Goal: Information Seeking & Learning: Learn about a topic

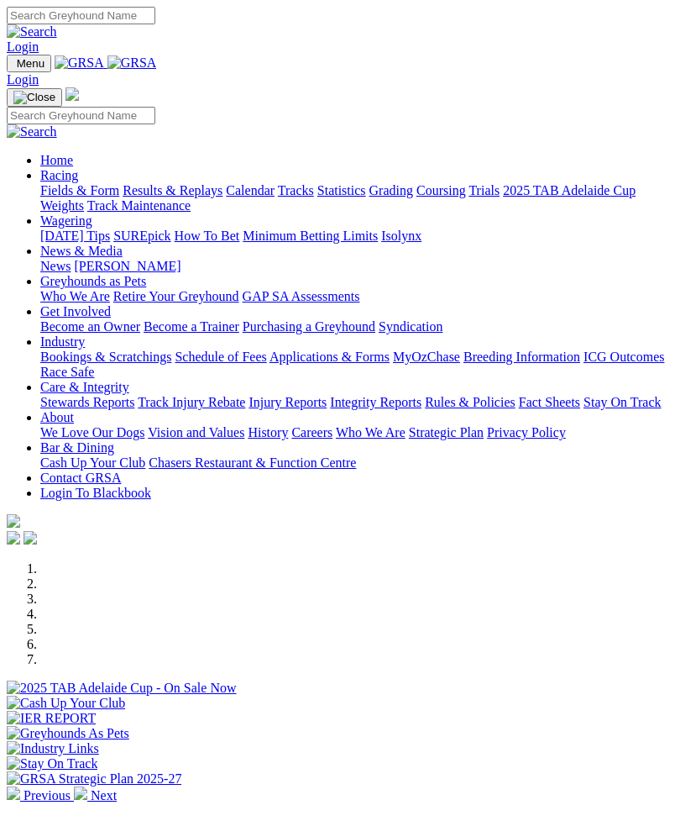
click at [13, 67] on img "Toggle navigation" at bounding box center [13, 67] width 0 height 0
click at [120, 394] on link "Care & Integrity" at bounding box center [84, 387] width 89 height 14
click at [134, 409] on link "Stewards Reports" at bounding box center [87, 402] width 94 height 14
click at [13, 67] on img "Toggle navigation" at bounding box center [13, 67] width 0 height 0
click at [114, 394] on link "Care & Integrity" at bounding box center [84, 387] width 89 height 14
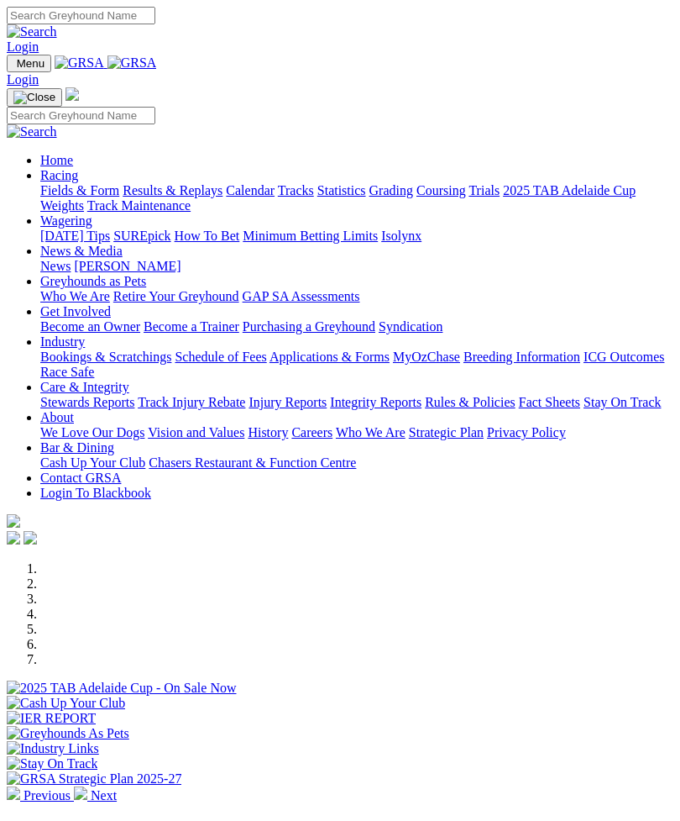
click at [330, 409] on link "Integrity Reports" at bounding box center [376, 402] width 92 height 14
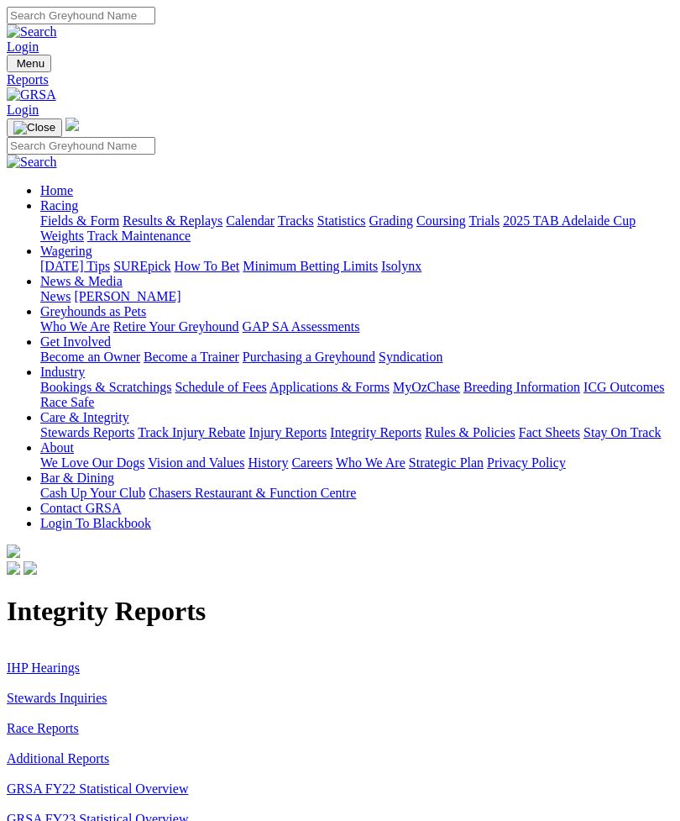
click at [45, 690] on link "Stewards Inquiries" at bounding box center [57, 697] width 101 height 14
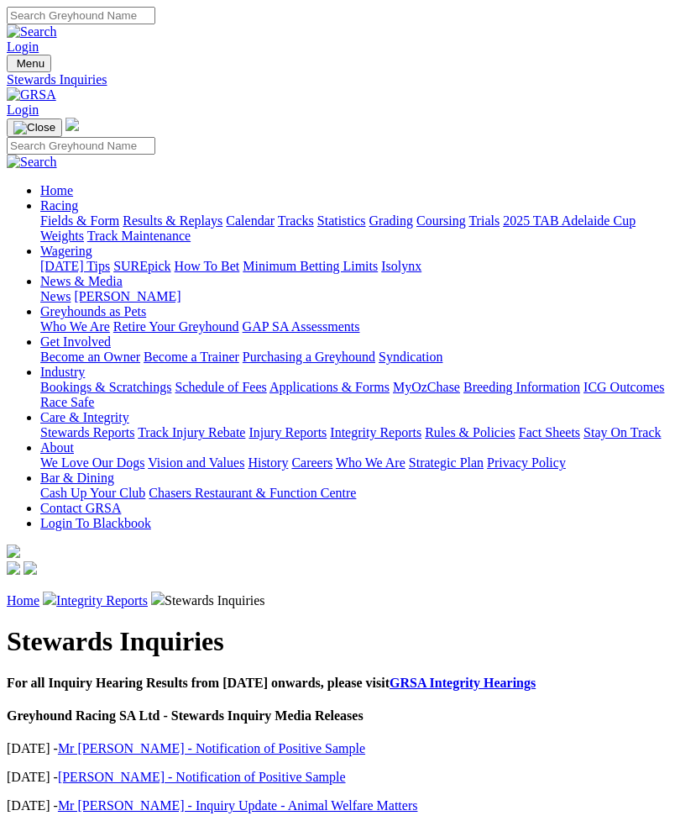
click at [138, 741] on link "Mr [PERSON_NAME] - Notification of Positive Sample" at bounding box center [211, 748] width 307 height 14
click at [127, 769] on link "Miss Di Wilson - Notification of Positive Sample" at bounding box center [202, 776] width 288 height 14
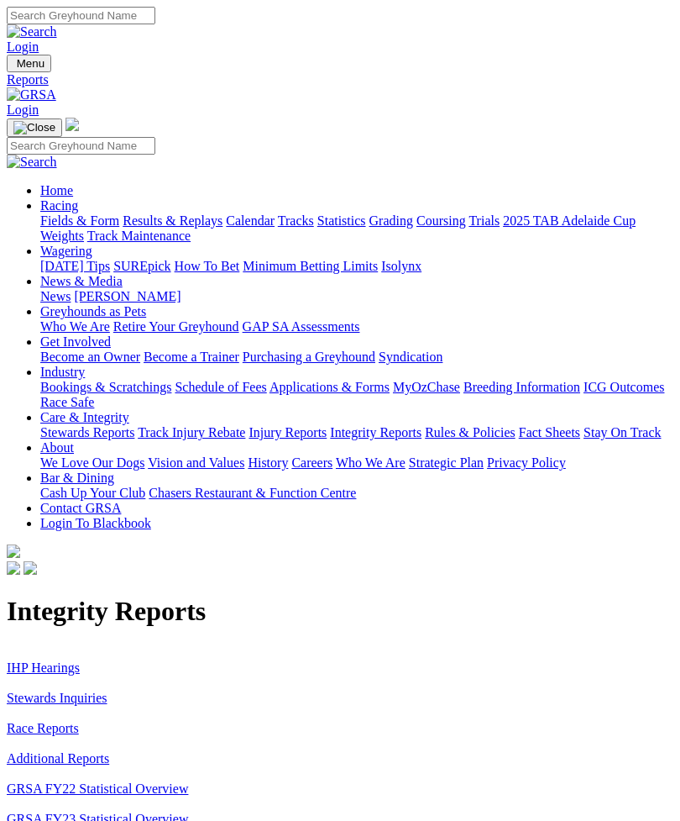
click at [60, 751] on link "Additional Reports" at bounding box center [58, 758] width 102 height 14
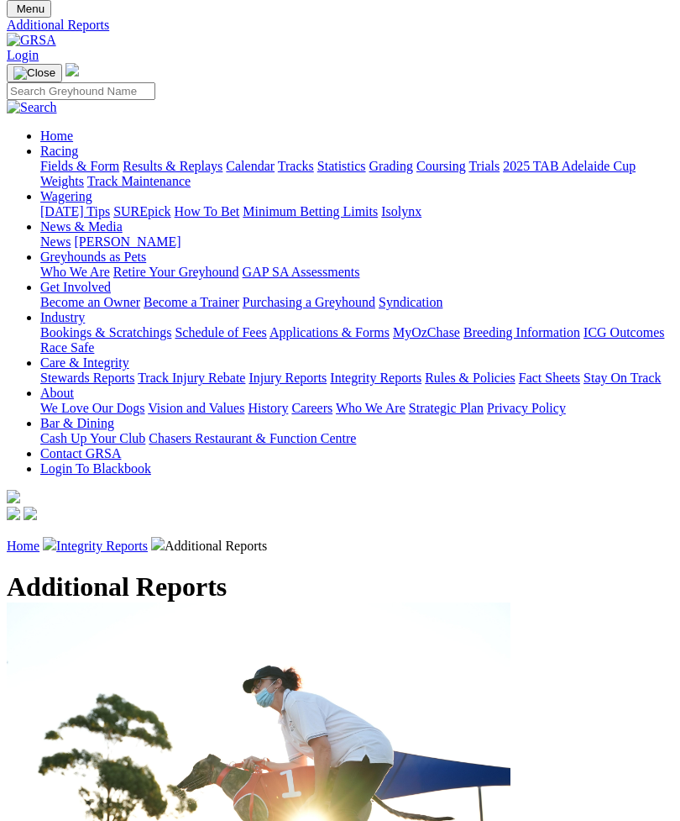
scroll to position [48, 0]
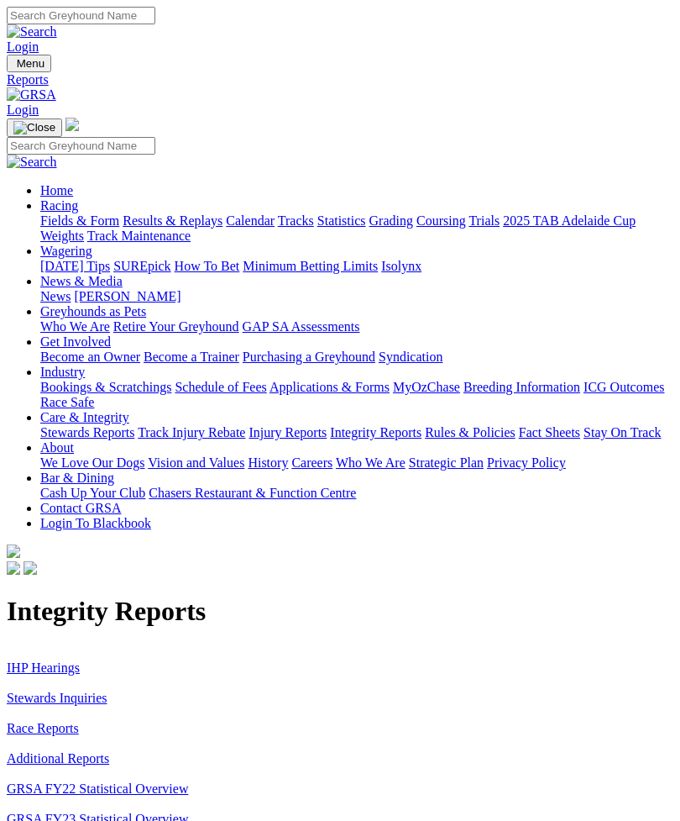
click at [48, 660] on link "IHP Hearings" at bounding box center [43, 667] width 73 height 14
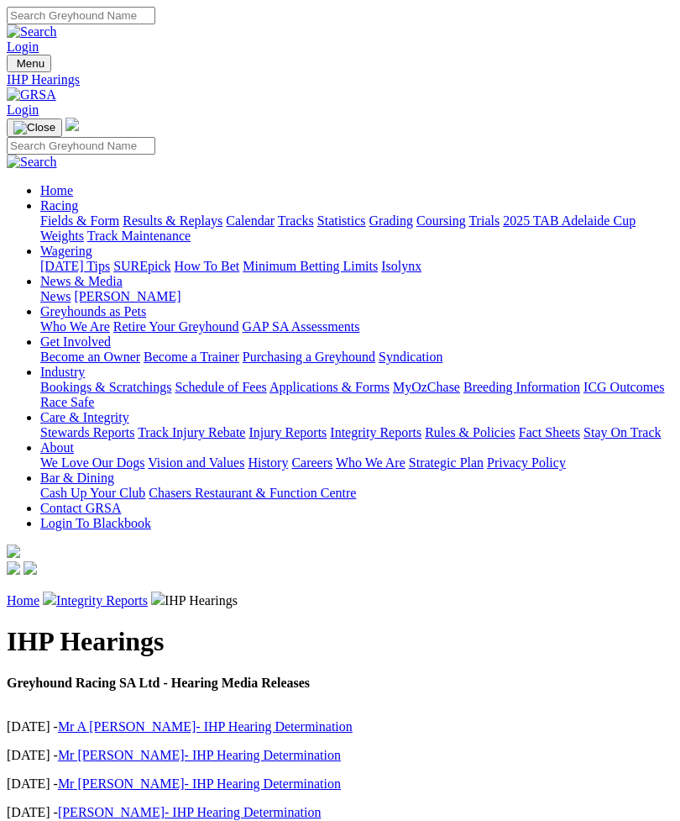
click at [124, 719] on link "Mr A [PERSON_NAME]- IHP Hearing Determination" at bounding box center [205, 726] width 295 height 14
